Goal: Complete application form: Complete application form

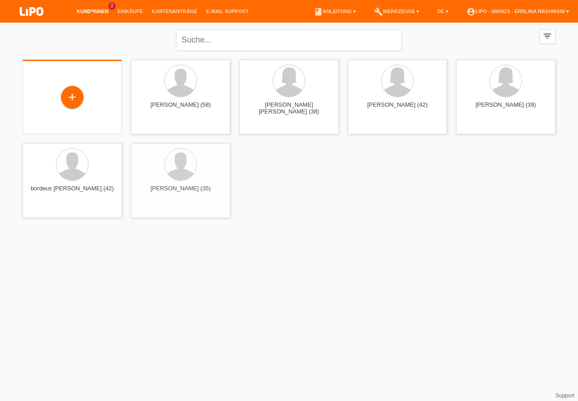
click at [62, 88] on div "+" at bounding box center [72, 98] width 85 height 24
click at [70, 92] on div "+" at bounding box center [72, 96] width 22 height 15
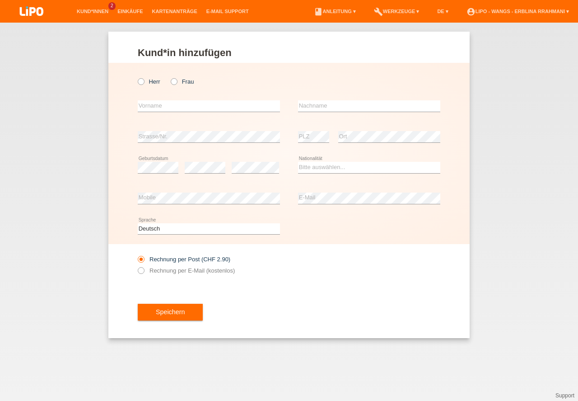
click at [169, 77] on icon at bounding box center [169, 77] width 0 height 0
click at [172, 83] on input "Frau" at bounding box center [174, 81] width 6 height 6
radio input "true"
click at [174, 105] on input "text" at bounding box center [209, 105] width 142 height 11
type input "mariantonietta"
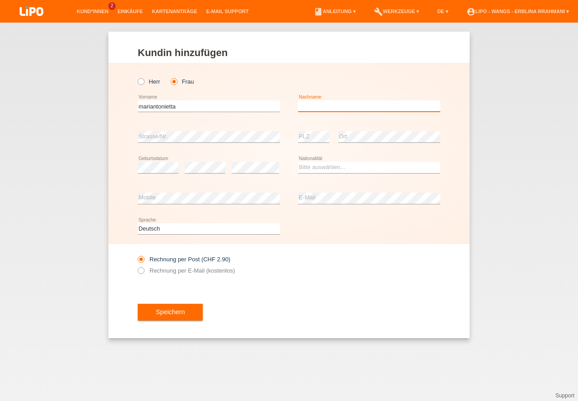
click at [371, 111] on input "text" at bounding box center [369, 105] width 142 height 11
type input "setembrino"
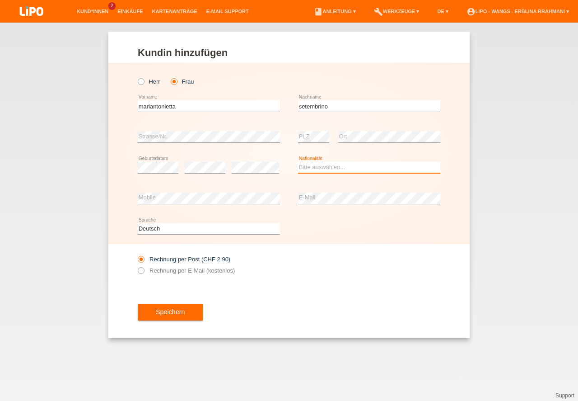
click at [326, 168] on select "Bitte auswählen... Schweiz Deutschland Liechtenstein Österreich ------------ Af…" at bounding box center [369, 167] width 142 height 11
select select "IT"
click at [483, 248] on div "Kund*in hinzufügen Kunde hinzufügen Kundin hinzufügen Herr Frau mariantonietta …" at bounding box center [289, 212] width 578 height 378
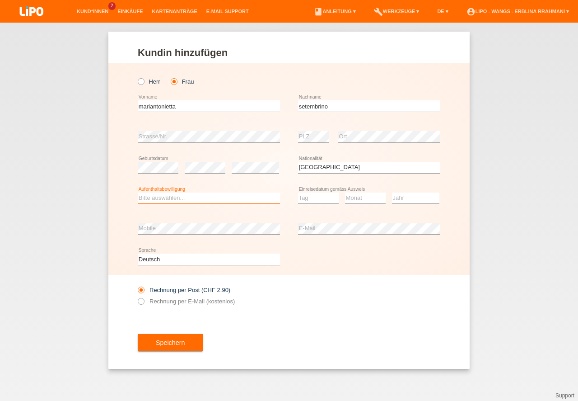
click at [195, 202] on select "Bitte auswählen... C B B - Flüchtlingsstatus Andere" at bounding box center [209, 197] width 142 height 11
select select "C"
click at [0, 0] on option "C" at bounding box center [0, 0] width 0 height 0
click at [389, 192] on div "Tag 01 02 03 04 05 06 07 08 09 10 11 12 13 14 15 16 17 18 19 20 21 22 23 24 25 …" at bounding box center [369, 198] width 142 height 31
click at [316, 198] on select "Tag 01 02 03 04 05 06 07 08 09 10 11" at bounding box center [318, 197] width 41 height 11
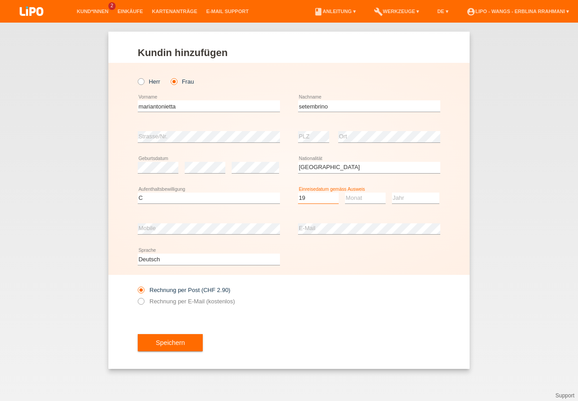
click at [0, 0] on option "19" at bounding box center [0, 0] width 0 height 0
click at [318, 195] on select "Tag 01 02 03 04 05 06 07 08 09 10 11" at bounding box center [318, 197] width 41 height 11
select select "05"
click at [0, 0] on option "05" at bounding box center [0, 0] width 0 height 0
click at [363, 200] on select "Monat 01 02 03 04 05 06 07 08 09 10 11" at bounding box center [365, 197] width 41 height 11
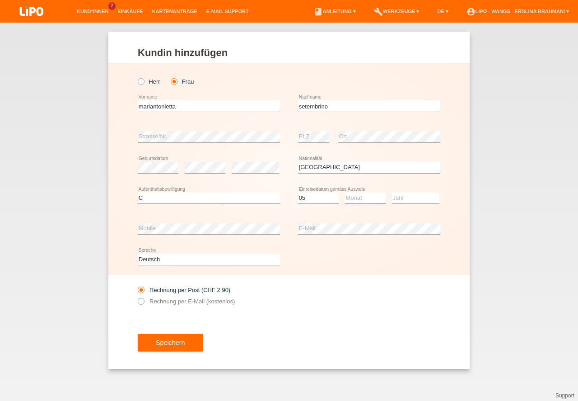
select select "08"
click at [0, 0] on option "08" at bounding box center [0, 0] width 0 height 0
click at [401, 198] on select "Jahr 2025 2024 2023 2022 2021 2020 2019 2018 2017 2016 2015 2014 2013 2012 2011…" at bounding box center [415, 197] width 47 height 11
select select "2013"
click at [0, 0] on option "2013" at bounding box center [0, 0] width 0 height 0
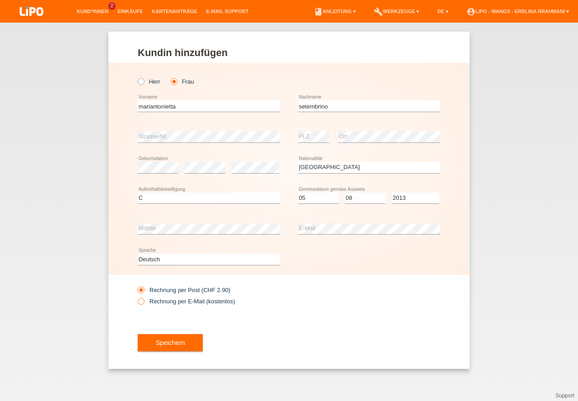
click at [136, 296] on icon at bounding box center [136, 296] width 0 height 0
click at [142, 300] on input "Rechnung per E-Mail (kostenlos)" at bounding box center [141, 303] width 6 height 11
radio input "true"
click at [172, 333] on div "Speichern" at bounding box center [289, 342] width 303 height 52
click at [178, 338] on button "Speichern" at bounding box center [170, 342] width 65 height 17
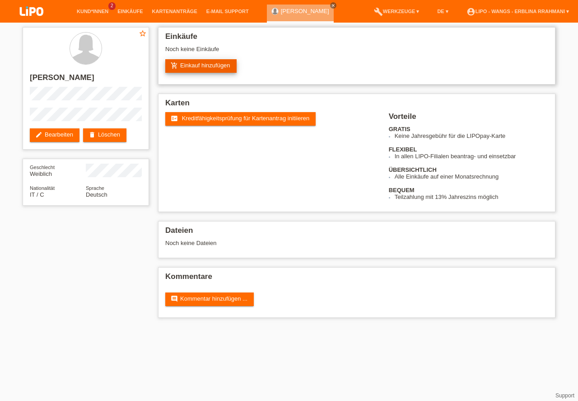
click at [199, 62] on link "add_shopping_cart Einkauf hinzufügen" at bounding box center [200, 66] width 71 height 14
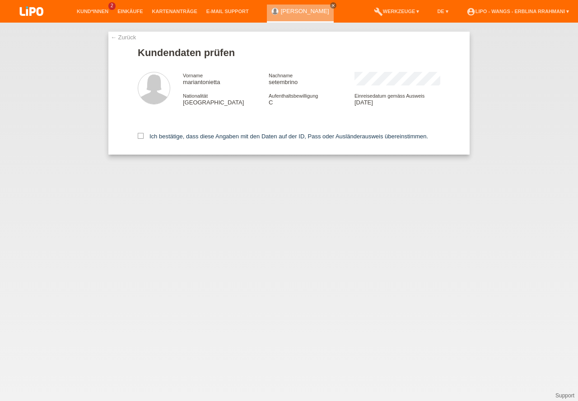
click at [145, 130] on div "Ich bestätige, dass diese Angaben mit den Daten auf der ID, Pass oder Ausländer…" at bounding box center [289, 135] width 303 height 40
click at [142, 139] on input "Ich bestätige, dass diese Angaben mit den Daten auf der ID, Pass oder Ausländer…" at bounding box center [141, 136] width 6 height 6
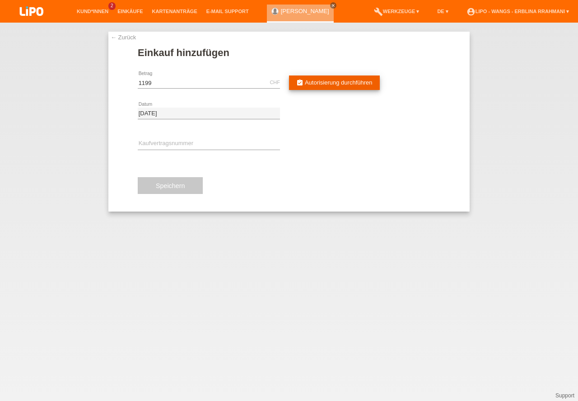
click at [359, 77] on link "assignment_turned_in Autorisierung durchführen" at bounding box center [334, 82] width 91 height 14
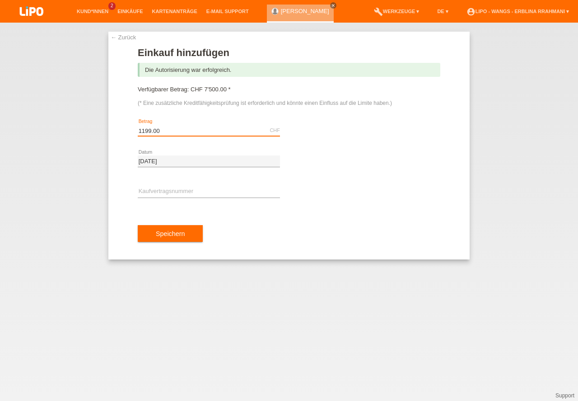
click at [147, 131] on input "1199.00" at bounding box center [209, 130] width 142 height 11
click at [197, 130] on input "99.00" at bounding box center [209, 130] width 142 height 11
type input "9"
type input "1124.25"
click at [222, 183] on div "error Kaufvertragsnummer" at bounding box center [209, 192] width 142 height 31
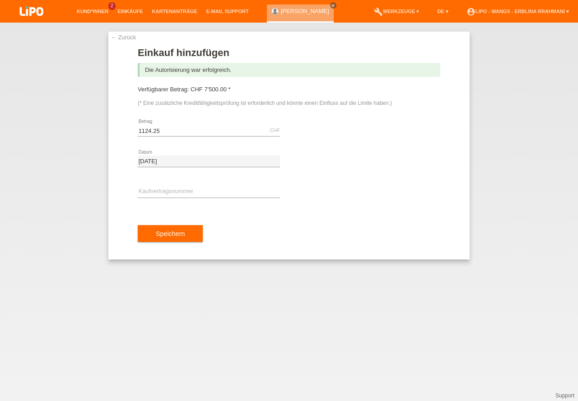
click at [222, 183] on div "error Kaufvertragsnummer" at bounding box center [209, 192] width 142 height 31
click at [221, 187] on input "text" at bounding box center [209, 191] width 142 height 11
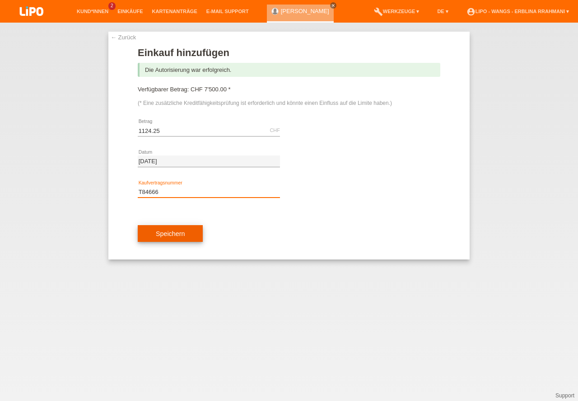
type input "T84666"
click at [199, 238] on button "Speichern" at bounding box center [170, 233] width 65 height 17
click at [0, 0] on div at bounding box center [0, 0] width 0 height 0
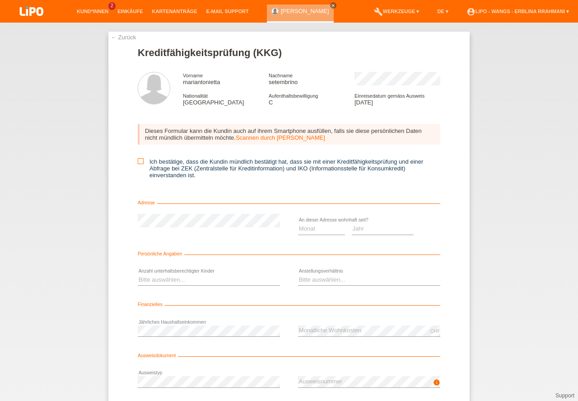
click at [140, 159] on icon at bounding box center [141, 161] width 6 height 6
click at [140, 159] on input "Ich bestätige, dass die Kundin mündlich bestätigt hat, dass sie mit einer Kredi…" at bounding box center [141, 161] width 6 height 6
checkbox input "true"
click at [304, 229] on select "Monat 01 02 03 04 05 06 07 08 09 10" at bounding box center [321, 228] width 47 height 11
click at [305, 229] on select "Monat 01 02 03 04 05 06 07 08 09 10" at bounding box center [321, 228] width 47 height 11
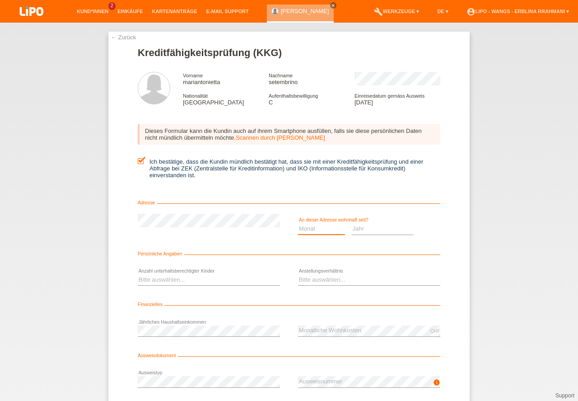
click at [305, 228] on select "Monat 01 02 03 04 05 06 07 08 09 10" at bounding box center [321, 228] width 47 height 11
select select "02"
click at [0, 0] on option "02" at bounding box center [0, 0] width 0 height 0
click at [383, 226] on select "Jahr 2025 2024 2023 2022 2021 2020 2019 2018 2017 2016 2015 2014 2013 2012 2011…" at bounding box center [383, 228] width 62 height 11
select select "2019"
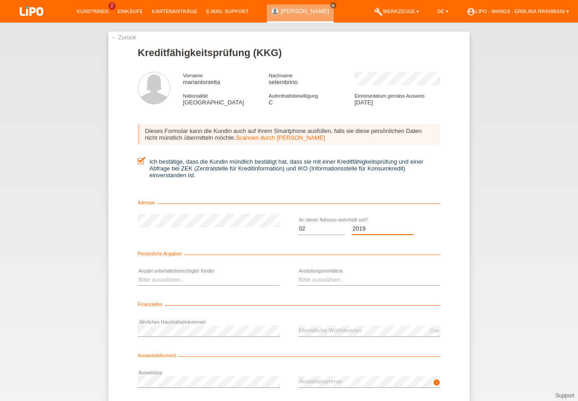
click at [0, 0] on option "2019" at bounding box center [0, 0] width 0 height 0
click at [228, 274] on select "Bitte auswählen... 0 1 2 3 4 5 6 7 8 9" at bounding box center [209, 279] width 142 height 11
select select "1"
click at [0, 0] on option "1" at bounding box center [0, 0] width 0 height 0
click at [327, 281] on select "Bitte auswählen... Unbefristet Befristet Lehrling/Student Pensioniert Nicht arb…" at bounding box center [369, 279] width 142 height 11
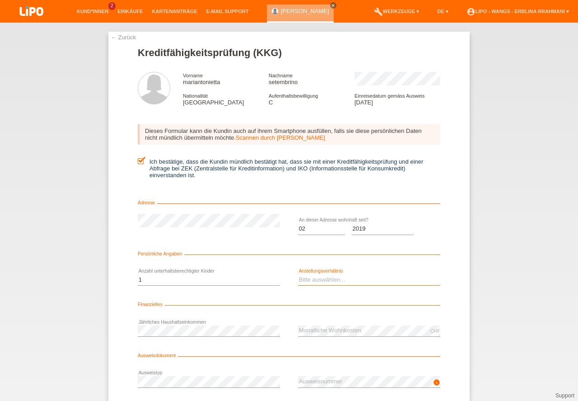
select select "TEMPORARY"
click at [0, 0] on option "Befristet" at bounding box center [0, 0] width 0 height 0
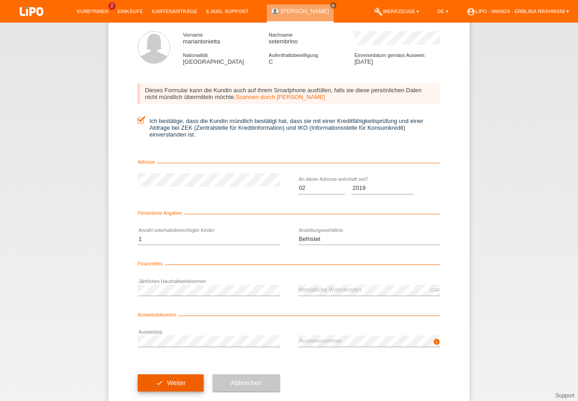
click at [179, 382] on button "check Weiter" at bounding box center [171, 382] width 66 height 17
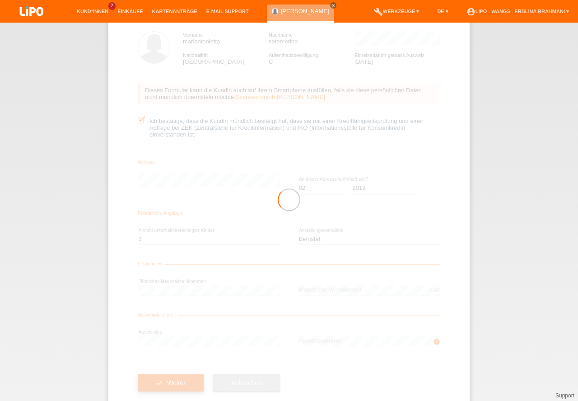
click at [179, 382] on div at bounding box center [288, 200] width 361 height 418
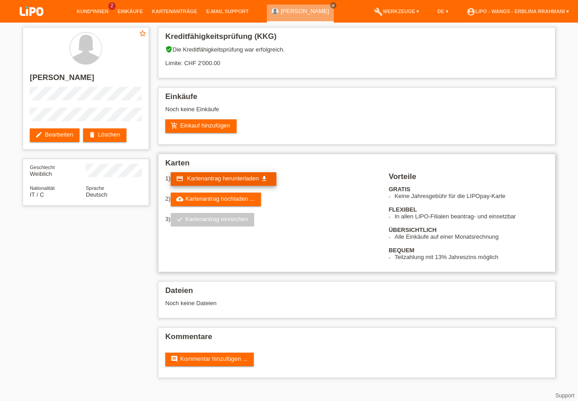
click at [259, 174] on link "credit_card Kartenantrag herunterladen get_app" at bounding box center [224, 179] width 106 height 14
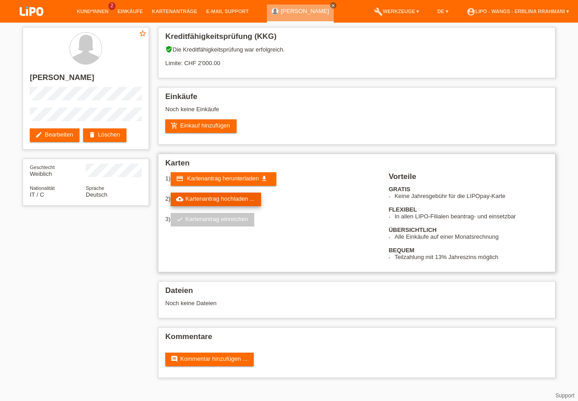
click at [221, 199] on link "cloud_upload Kartenantrag hochladen ..." at bounding box center [216, 199] width 90 height 14
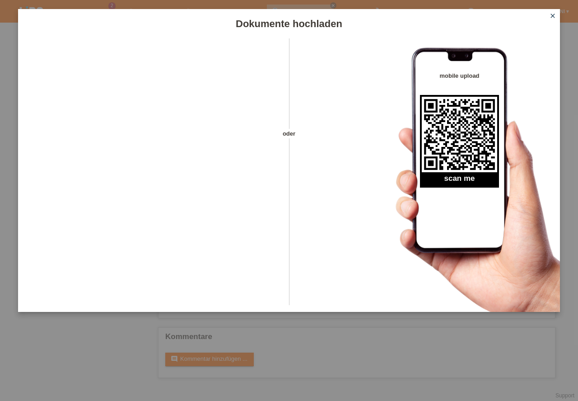
click at [552, 15] on icon "close" at bounding box center [552, 15] width 7 height 7
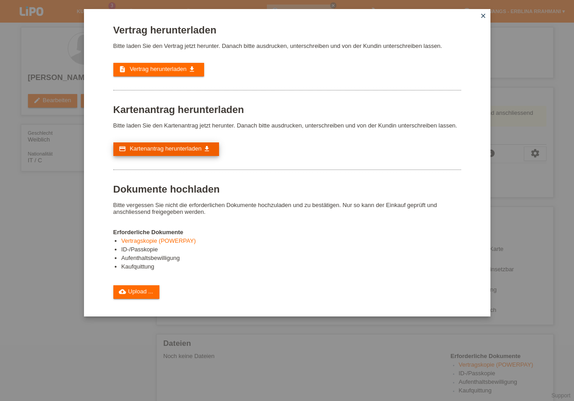
click at [178, 145] on link "credit_card Kartenantrag herunterladen get_app" at bounding box center [166, 149] width 106 height 14
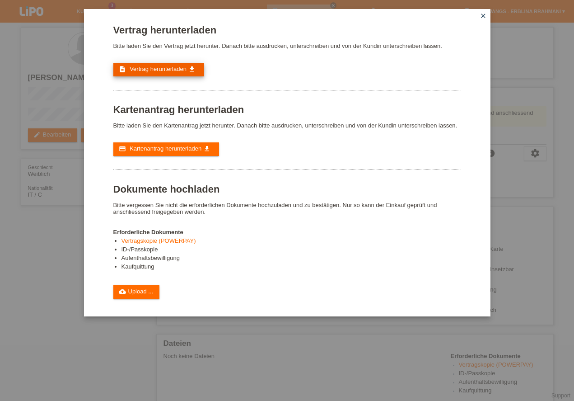
click at [182, 70] on span "Vertrag herunterladen" at bounding box center [158, 69] width 57 height 7
click at [149, 75] on link "description Vertrag herunterladen get_app" at bounding box center [158, 70] width 91 height 14
click at [145, 295] on link "cloud_upload Upload ..." at bounding box center [136, 292] width 47 height 14
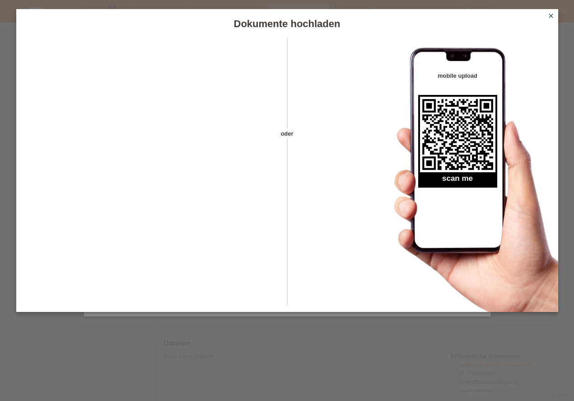
click at [555, 15] on link "close" at bounding box center [551, 16] width 12 height 10
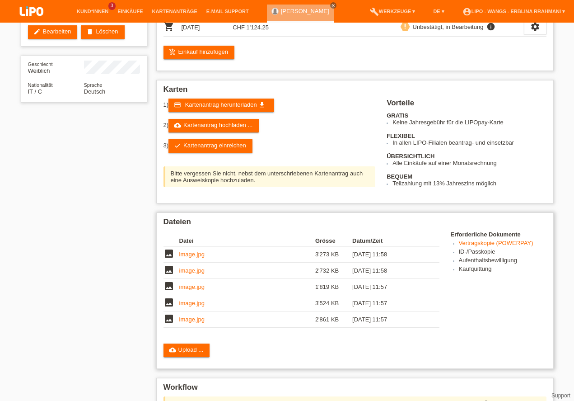
scroll to position [230, 0]
click at [0, 0] on div "Upload-Bestätigung Folgende Dokumente müssen vorhanden sein [GEOGRAPHIC_DATA] m…" at bounding box center [0, 0] width 0 height 0
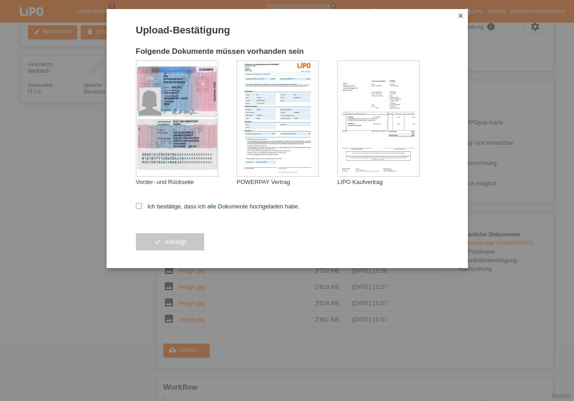
drag, startPoint x: 140, startPoint y: 207, endPoint x: 163, endPoint y: 249, distance: 48.3
click at [140, 206] on icon at bounding box center [139, 206] width 6 height 6
click at [140, 206] on input "Ich bestätige, dass ich alle Dokumente hochgeladen habe." at bounding box center [139, 206] width 6 height 6
click at [140, 206] on icon at bounding box center [139, 206] width 6 height 6
click at [140, 206] on input "Ich bestätige, dass ich alle Dokumente hochgeladen habe." at bounding box center [139, 206] width 6 height 6
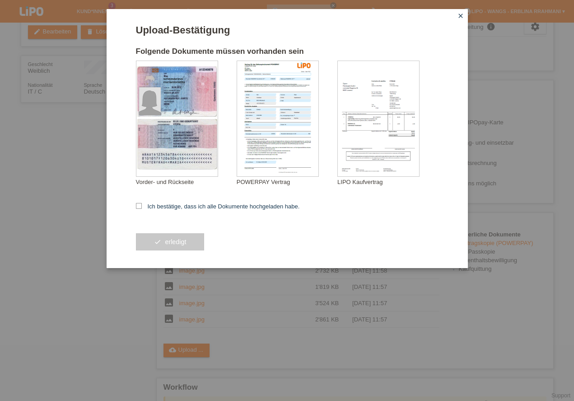
click at [140, 206] on icon at bounding box center [139, 206] width 6 height 6
click at [140, 206] on input "Ich bestätige, dass ich alle Dokumente hochgeladen habe." at bounding box center [139, 206] width 6 height 6
checkbox input "true"
click at [164, 247] on button "check erledigt" at bounding box center [170, 241] width 69 height 17
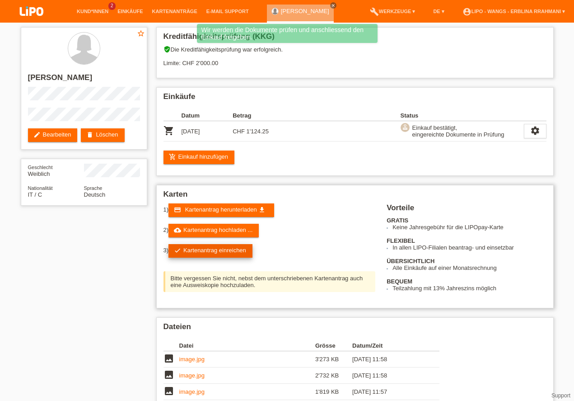
click at [215, 254] on link "check Kartenantrag einreichen" at bounding box center [210, 251] width 84 height 14
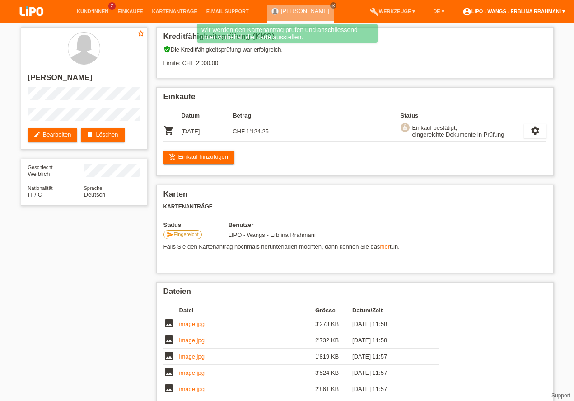
click at [551, 12] on link "account_circle LIPO - Wangs - Erblina Rrahmani ▾" at bounding box center [514, 11] width 112 height 5
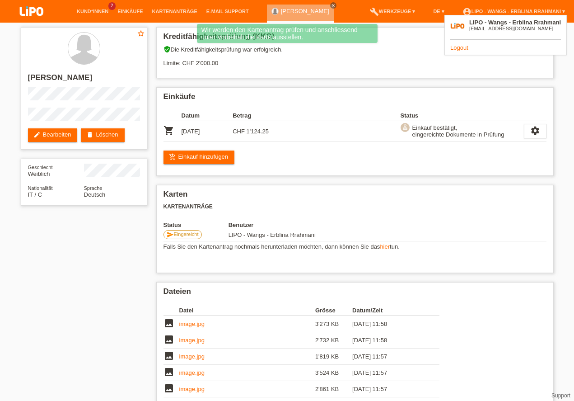
click at [463, 47] on link "Logout" at bounding box center [459, 47] width 18 height 7
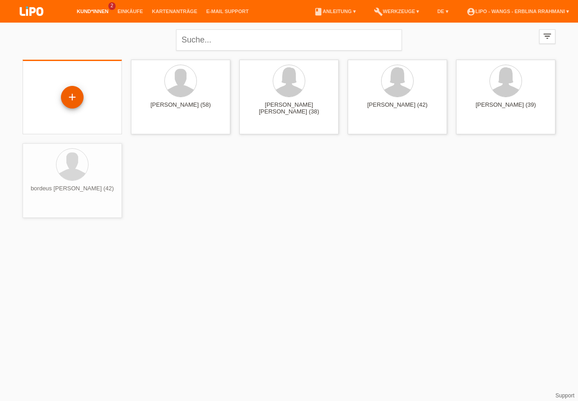
click at [70, 88] on div "+" at bounding box center [72, 97] width 23 height 23
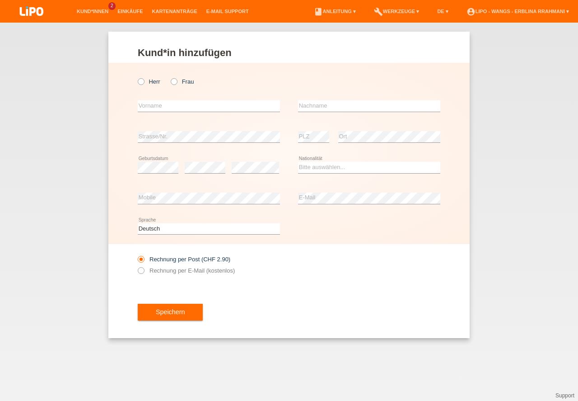
click at [136, 77] on icon at bounding box center [136, 77] width 0 height 0
click at [140, 84] on input "Herr" at bounding box center [141, 81] width 6 height 6
radio input "true"
click at [159, 105] on input "text" at bounding box center [209, 105] width 142 height 11
type input "marcello"
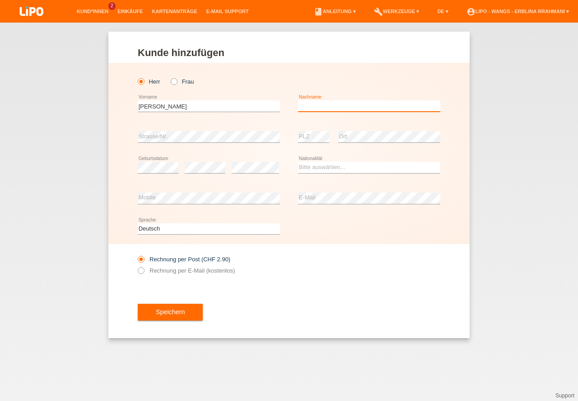
click at [360, 109] on input "text" at bounding box center [369, 105] width 142 height 11
type input "paolino"
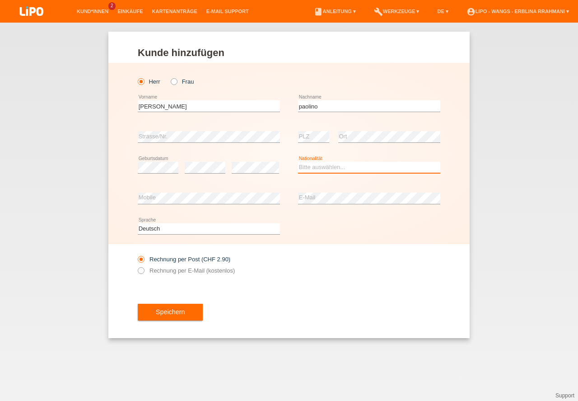
click at [304, 167] on select "Bitte auswählen... Schweiz Deutschland Liechtenstein Österreich ------------ Af…" at bounding box center [369, 167] width 142 height 11
click at [347, 168] on select "Bitte auswählen... Schweiz Deutschland Liechtenstein Österreich ------------ Af…" at bounding box center [369, 167] width 142 height 11
click at [0, 0] on option "Serbien" at bounding box center [0, 0] width 0 height 0
click at [350, 167] on select "Bitte auswählen... Schweiz Deutschland Liechtenstein Österreich ------------ Af…" at bounding box center [369, 167] width 142 height 11
click at [0, 0] on option "Serbien" at bounding box center [0, 0] width 0 height 0
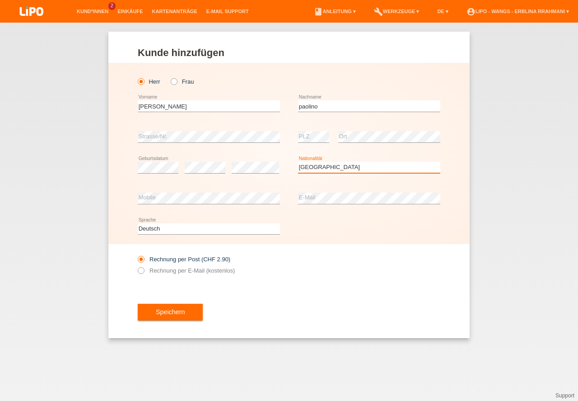
select select "IT"
click at [0, 0] on option "Italien" at bounding box center [0, 0] width 0 height 0
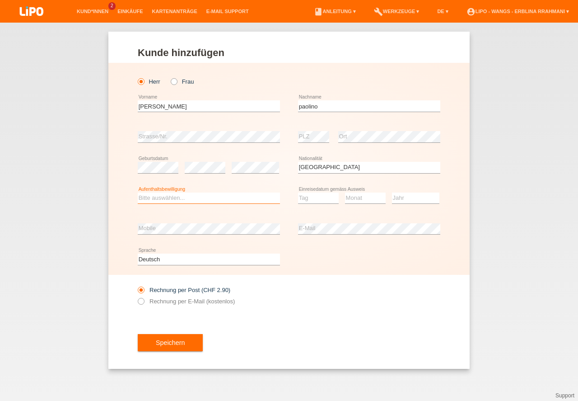
click at [225, 199] on select "Bitte auswählen... C B B - Flüchtlingsstatus Andere" at bounding box center [209, 197] width 142 height 11
select select "C"
click at [0, 0] on option "C" at bounding box center [0, 0] width 0 height 0
click at [303, 201] on select "Tag 01 02 03 04 05 06 07 08 09 10 11" at bounding box center [318, 197] width 41 height 11
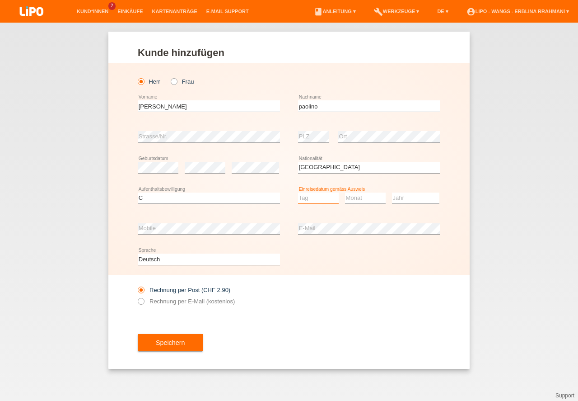
click at [314, 192] on select "Tag 01 02 03 04 05 06 07 08 09 10 11" at bounding box center [318, 197] width 41 height 11
select select "01"
click at [0, 0] on option "01" at bounding box center [0, 0] width 0 height 0
click at [358, 201] on select "Monat 01 02 03 04 05 06 07 08 09 10 11" at bounding box center [365, 197] width 41 height 11
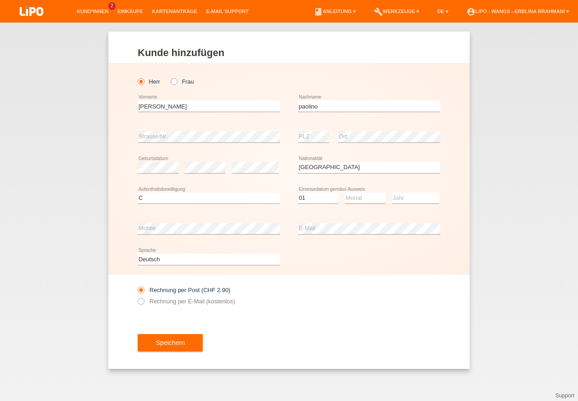
click at [378, 198] on select "Monat 01 02 03 04 05 06 07 08 09 10 11" at bounding box center [365, 197] width 41 height 11
select select "05"
click at [0, 0] on option "05" at bounding box center [0, 0] width 0 height 0
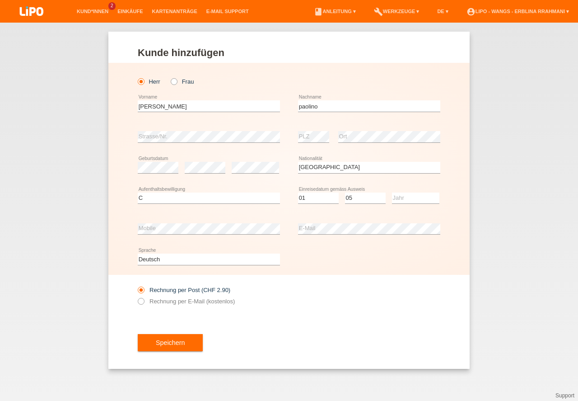
click at [425, 204] on div "Jahr 2025 2024 2023 2022 2021 2020 2019 2018 2017" at bounding box center [415, 198] width 47 height 31
click at [426, 197] on select "Jahr 2025 2024 2023 2022 2021 2020 2019 2018 2017 2016 2015 2014 2013 2012 2011…" at bounding box center [415, 197] width 47 height 11
select select "2011"
click at [0, 0] on option "2011" at bounding box center [0, 0] width 0 height 0
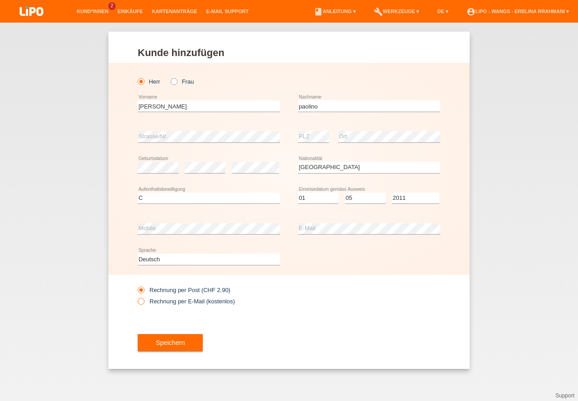
click at [147, 300] on label "Rechnung per E-Mail (kostenlos)" at bounding box center [186, 301] width 97 height 7
click at [144, 300] on input "Rechnung per E-Mail (kostenlos)" at bounding box center [141, 303] width 6 height 11
radio input "true"
click at [169, 345] on button "Speichern" at bounding box center [170, 342] width 65 height 17
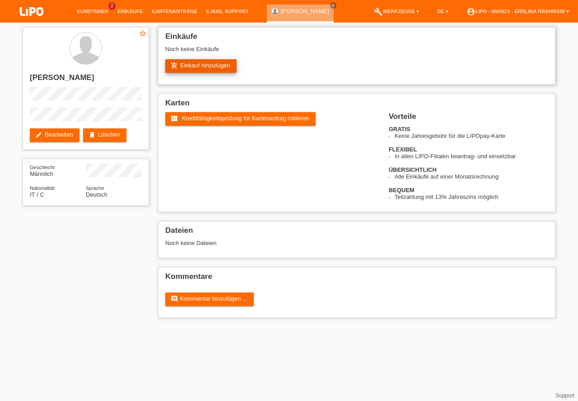
click at [195, 61] on link "add_shopping_cart Einkauf hinzufügen" at bounding box center [200, 66] width 71 height 14
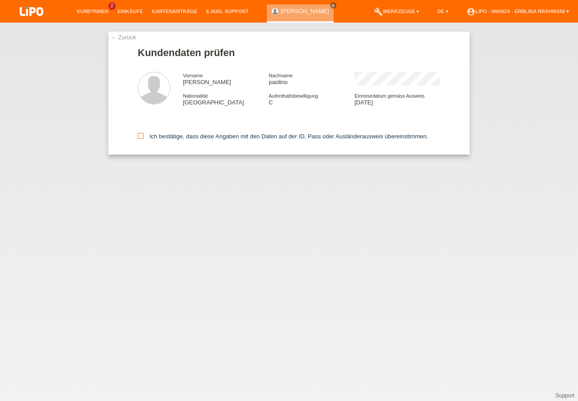
click at [142, 134] on icon at bounding box center [141, 136] width 6 height 6
click at [142, 134] on input "Ich bestätige, dass diese Angaben mit den Daten auf der ID, Pass oder Ausländer…" at bounding box center [141, 136] width 6 height 6
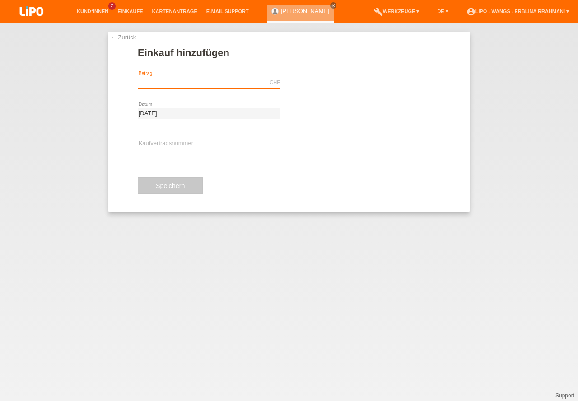
click at [217, 87] on input "text" at bounding box center [209, 82] width 142 height 11
type input "1124.25"
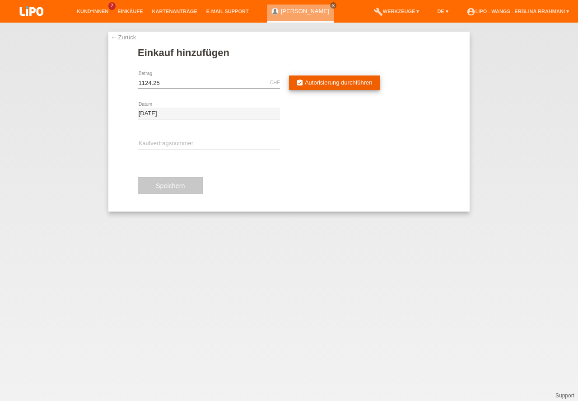
click at [327, 87] on link "assignment_turned_in Autorisierung durchführen" at bounding box center [334, 82] width 91 height 14
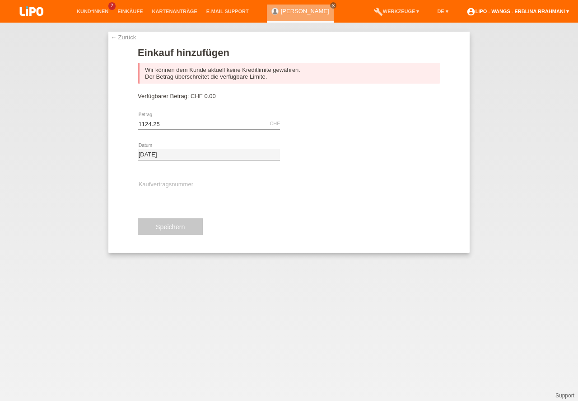
click at [551, 14] on link "account_circle LIPO - Wangs - Erblina Rrahmani ▾" at bounding box center [518, 11] width 112 height 5
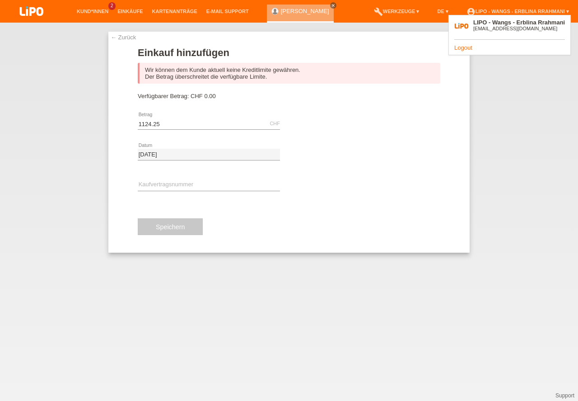
click at [464, 44] on div "LIPO - Wangs - Erblina Rrahmani [EMAIL_ADDRESS][DOMAIN_NAME] Logout" at bounding box center [510, 35] width 122 height 40
click at [458, 45] on link "Logout" at bounding box center [463, 47] width 18 height 7
